Goal: Navigation & Orientation: Find specific page/section

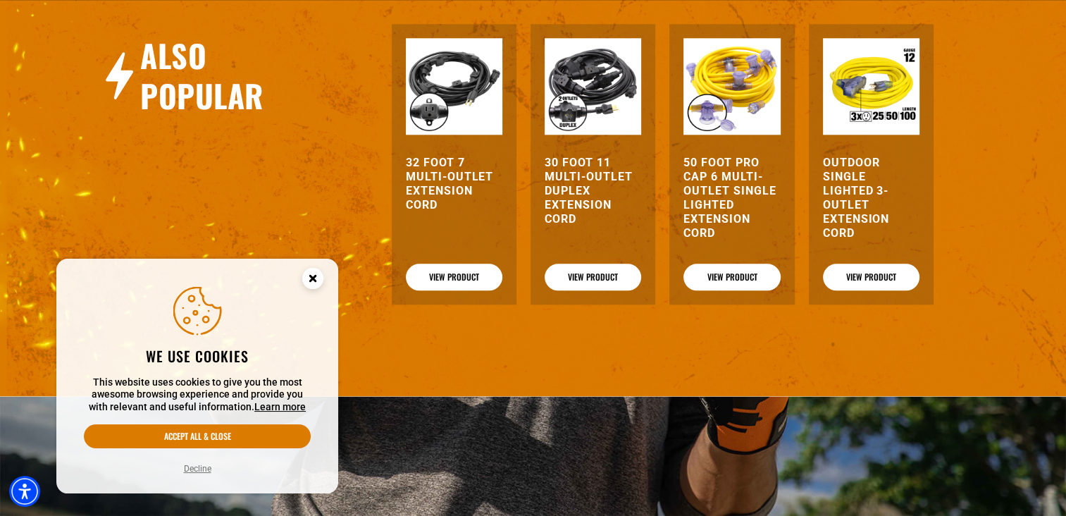
scroll to position [1549, 0]
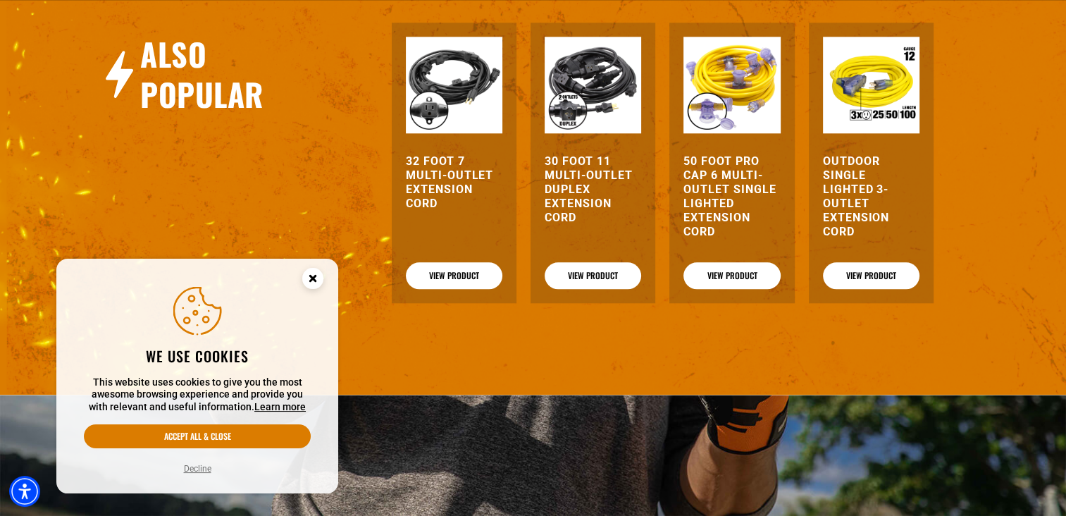
click at [311, 271] on circle "Close this option" at bounding box center [312, 278] width 21 height 21
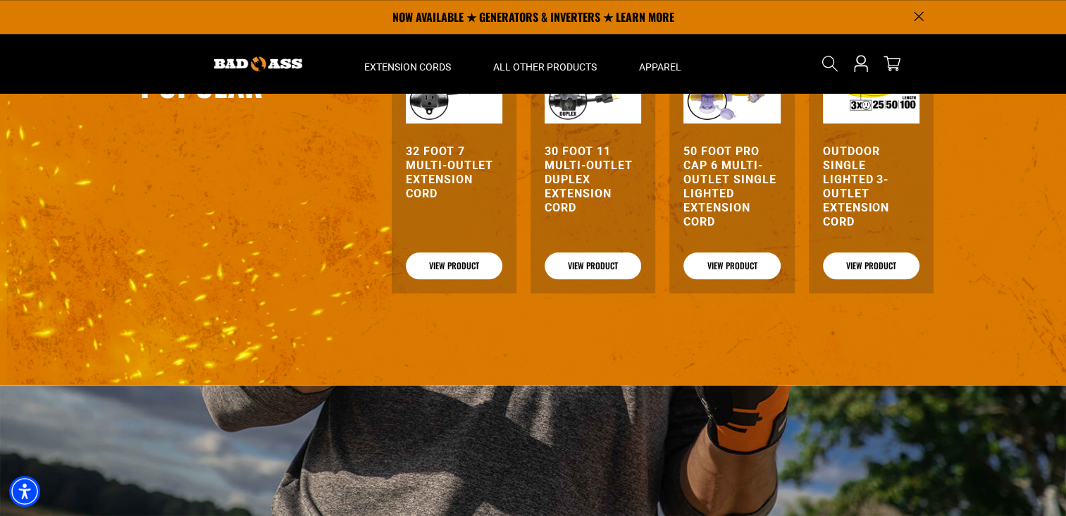
scroll to position [1537, 0]
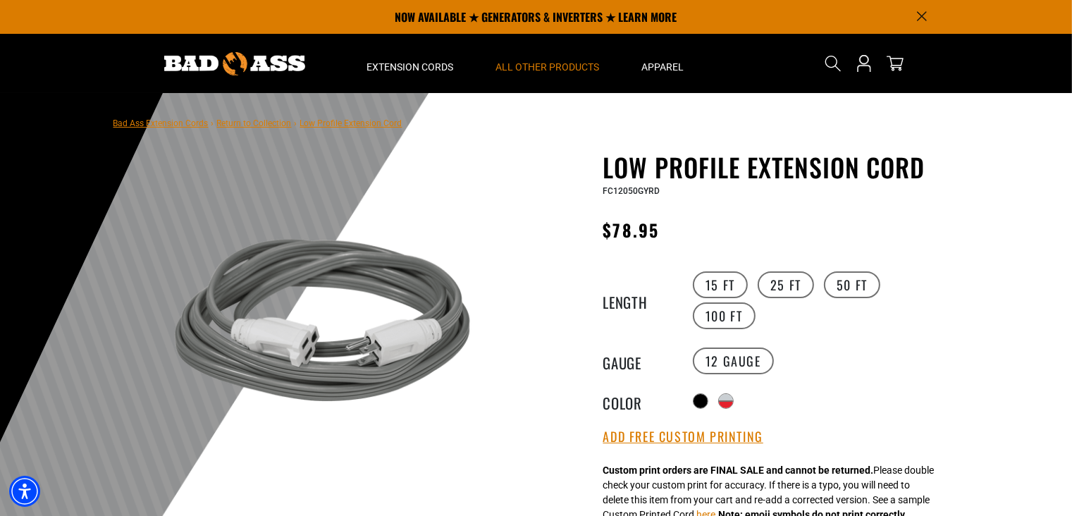
click at [541, 72] on span "All Other Products" at bounding box center [548, 67] width 104 height 13
click at [418, 68] on span "Extension Cords" at bounding box center [410, 67] width 87 height 13
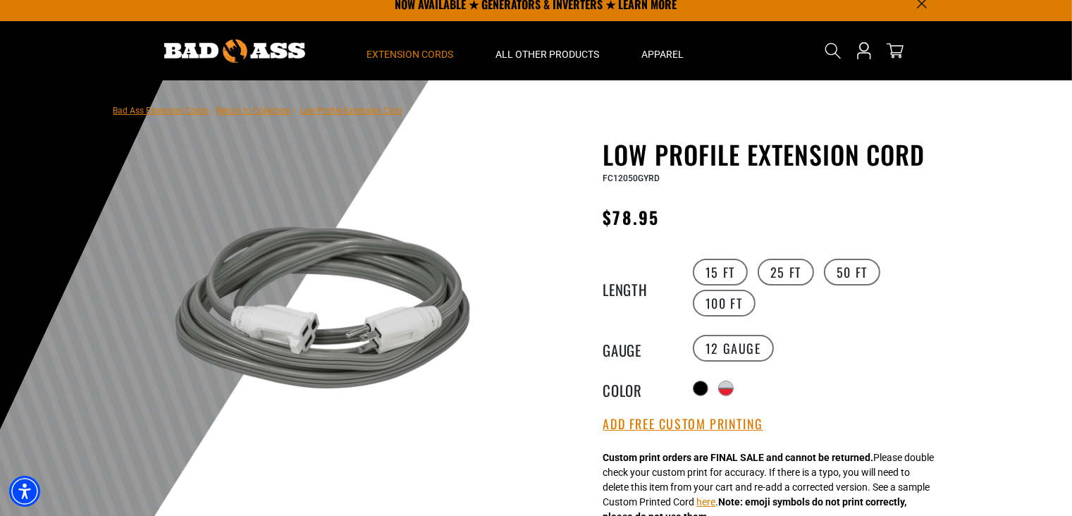
scroll to position [13, 0]
click at [171, 114] on link "Bad Ass Extension Cords" at bounding box center [160, 111] width 95 height 10
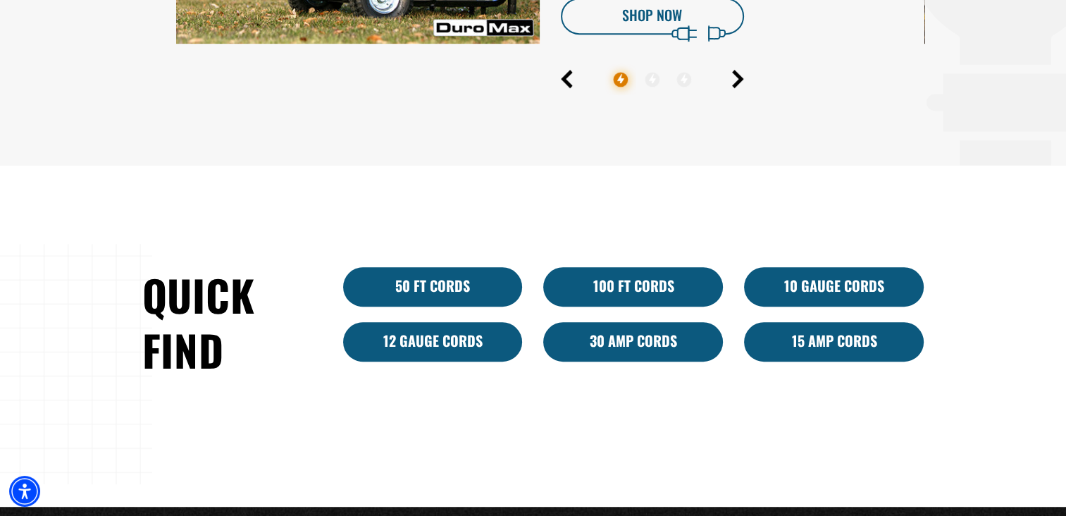
scroll to position [757, 0]
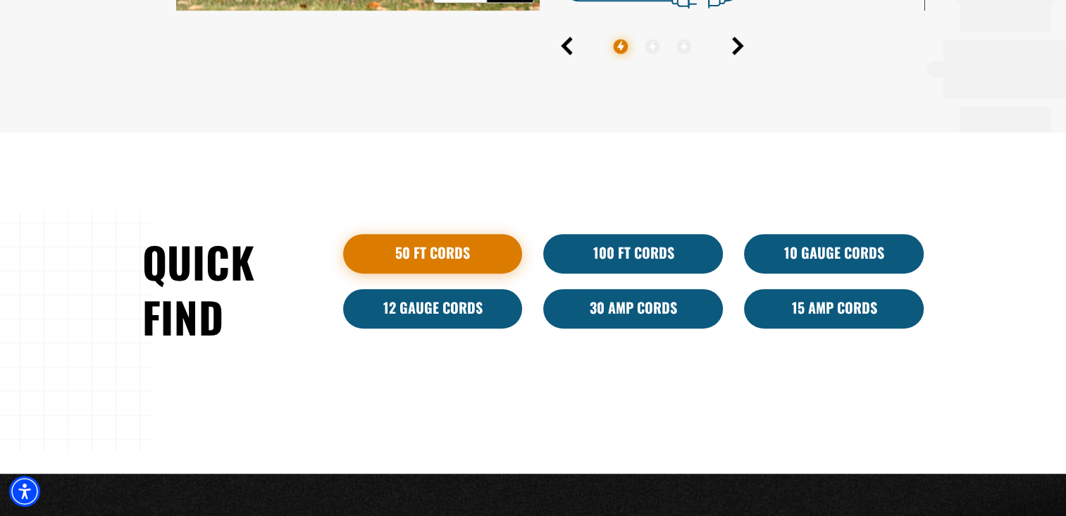
click at [454, 255] on link "50 ft cords" at bounding box center [433, 253] width 180 height 39
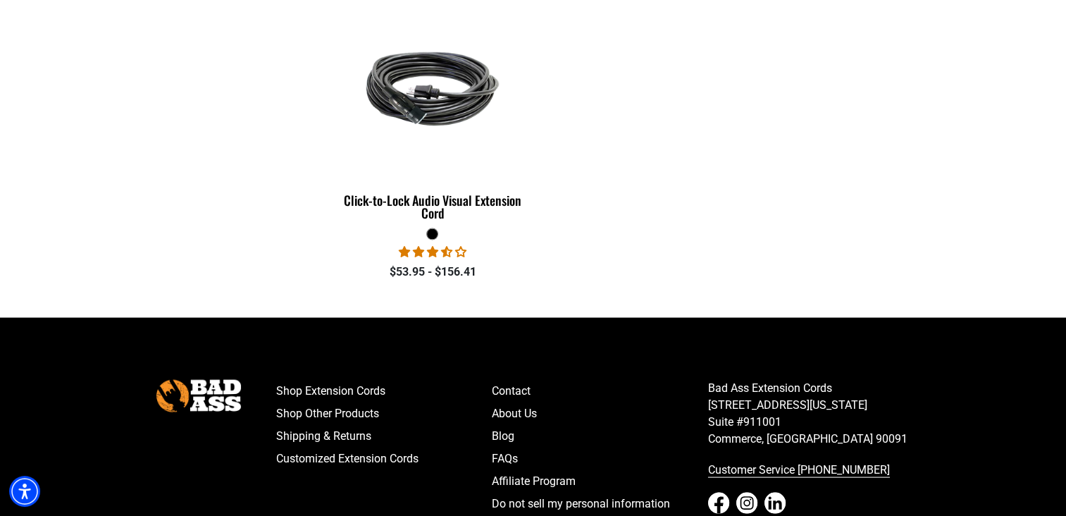
scroll to position [2691, 0]
